Goal: Task Accomplishment & Management: Use online tool/utility

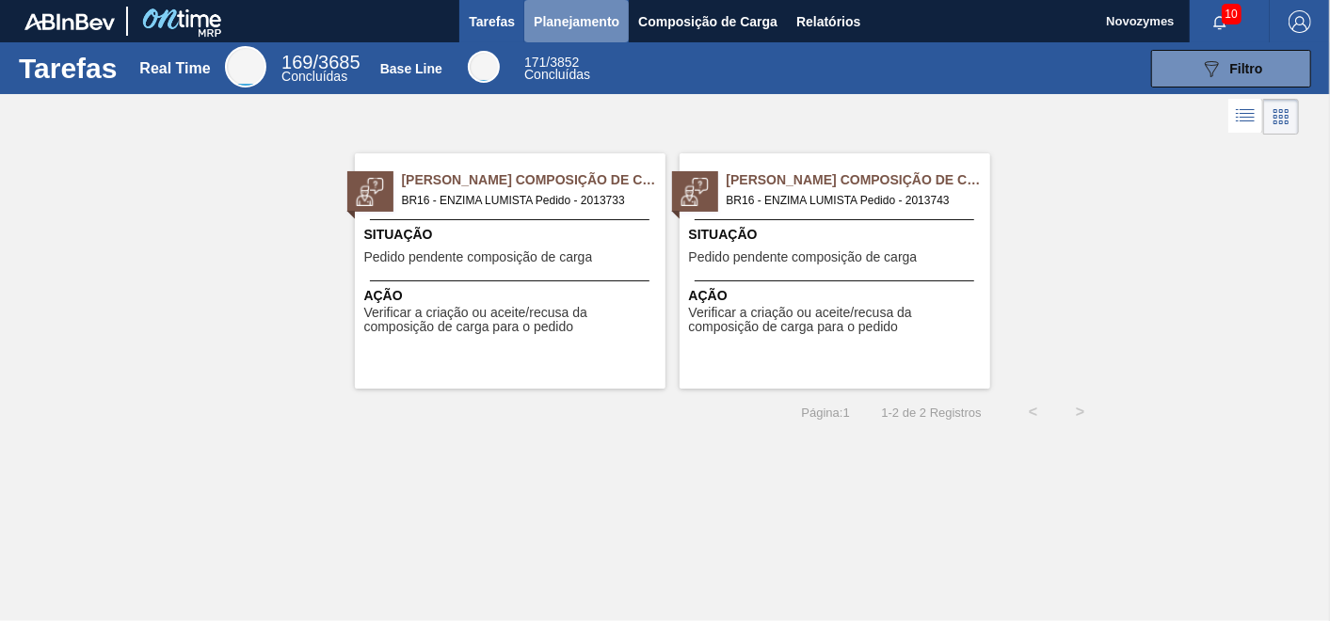
click at [613, 14] on span "Planejamento" at bounding box center [577, 21] width 86 height 23
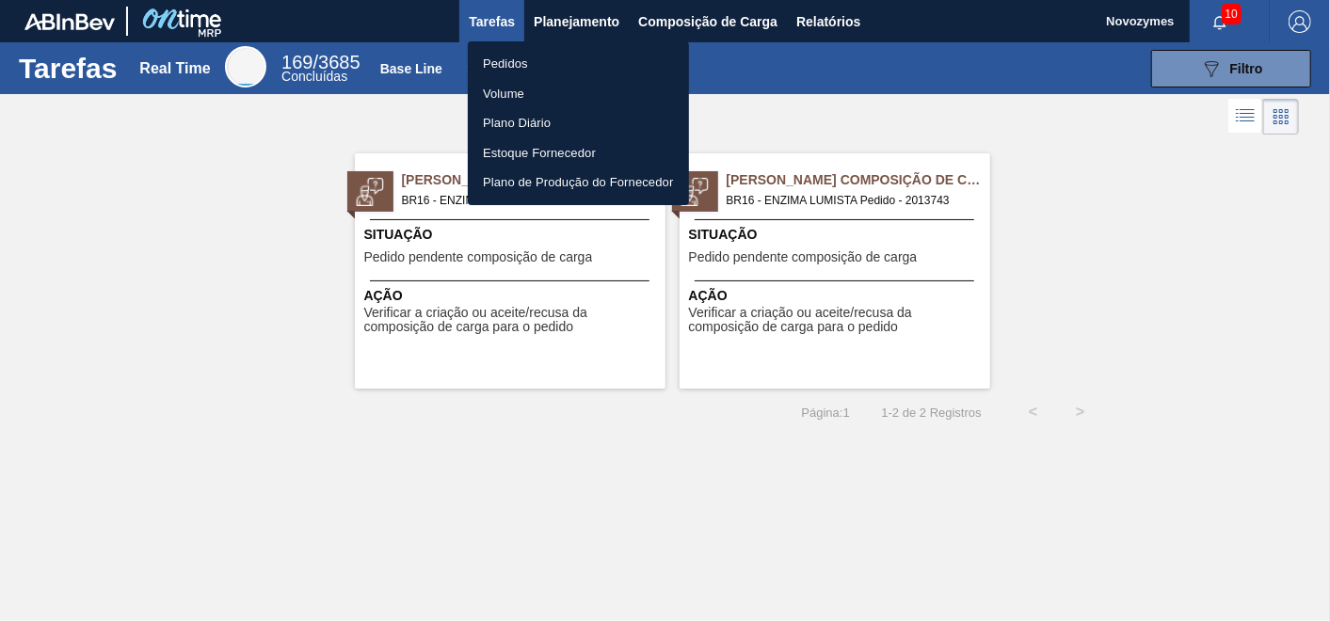
click at [551, 60] on li "Pedidos" at bounding box center [578, 64] width 221 height 30
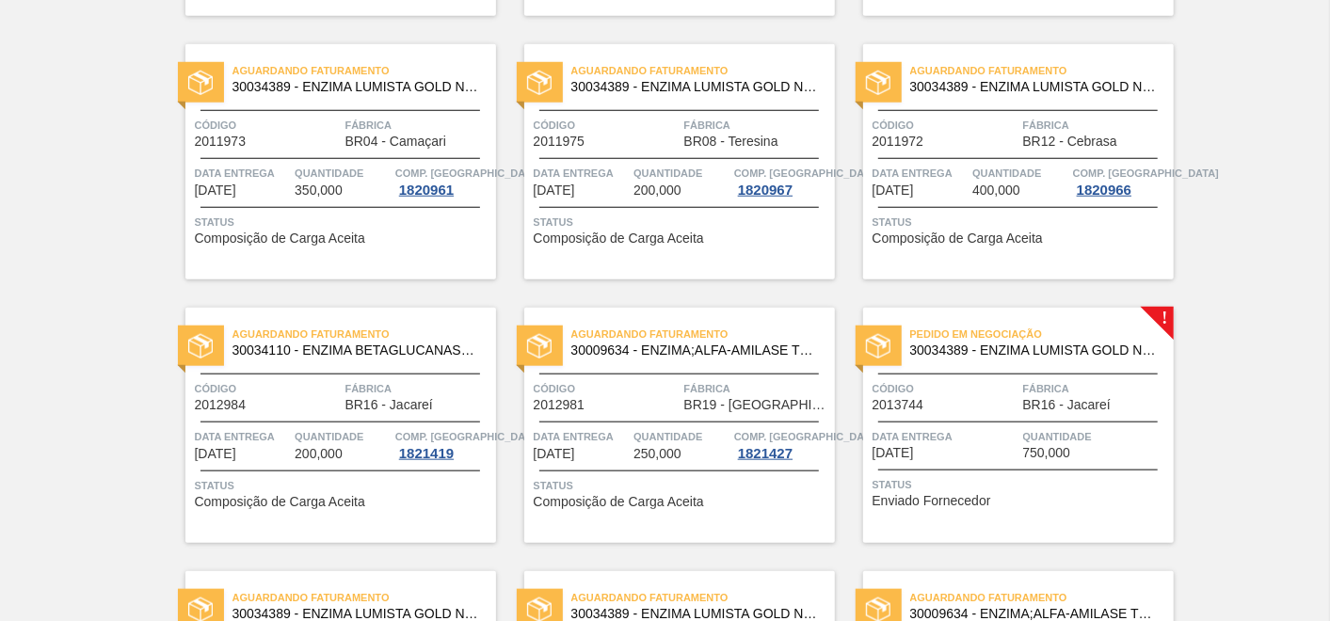
scroll to position [1168, 0]
